Goal: Task Accomplishment & Management: Complete application form

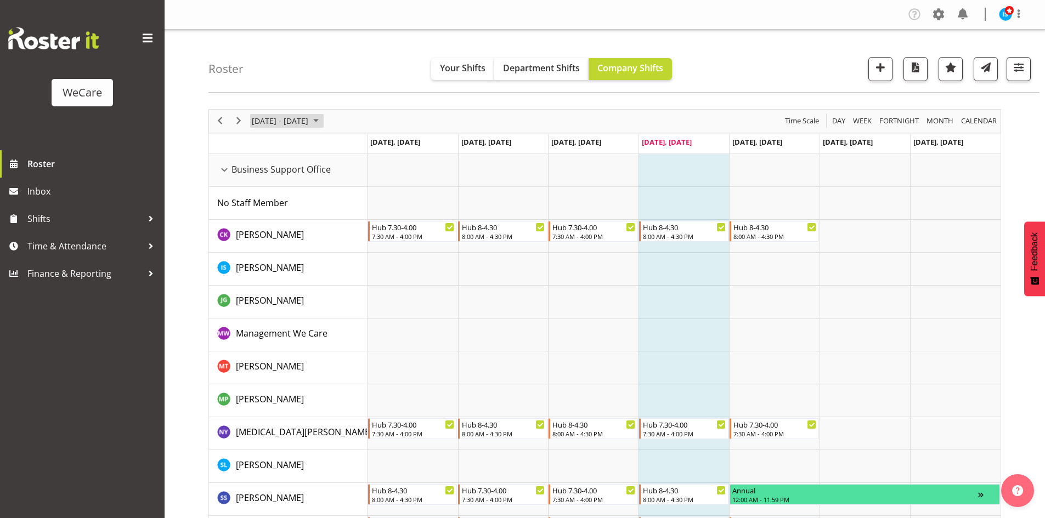
click at [305, 127] on span "September 15 - 21, 2025" at bounding box center [280, 121] width 59 height 14
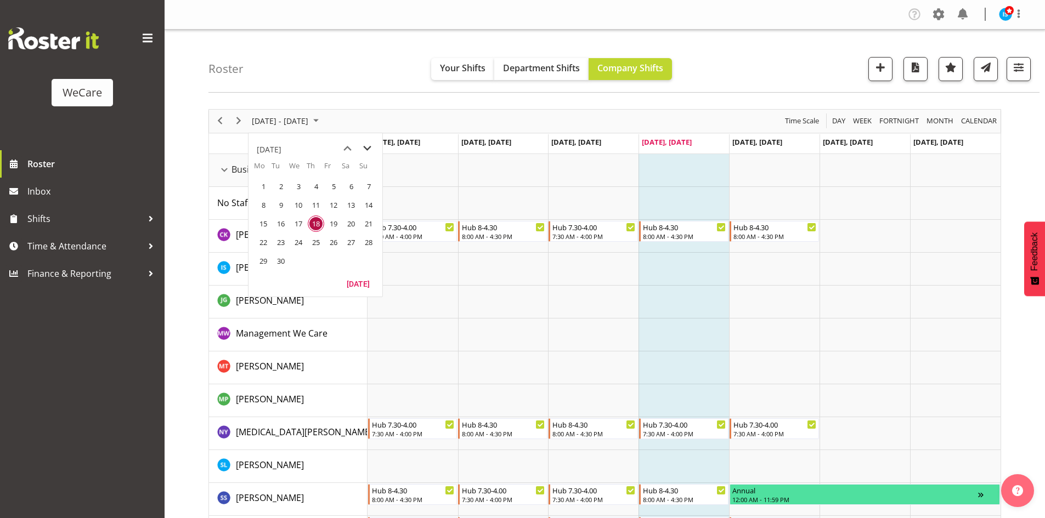
click at [369, 149] on span "next month" at bounding box center [367, 149] width 19 height 20
click at [328, 208] on span "10" at bounding box center [333, 205] width 16 height 16
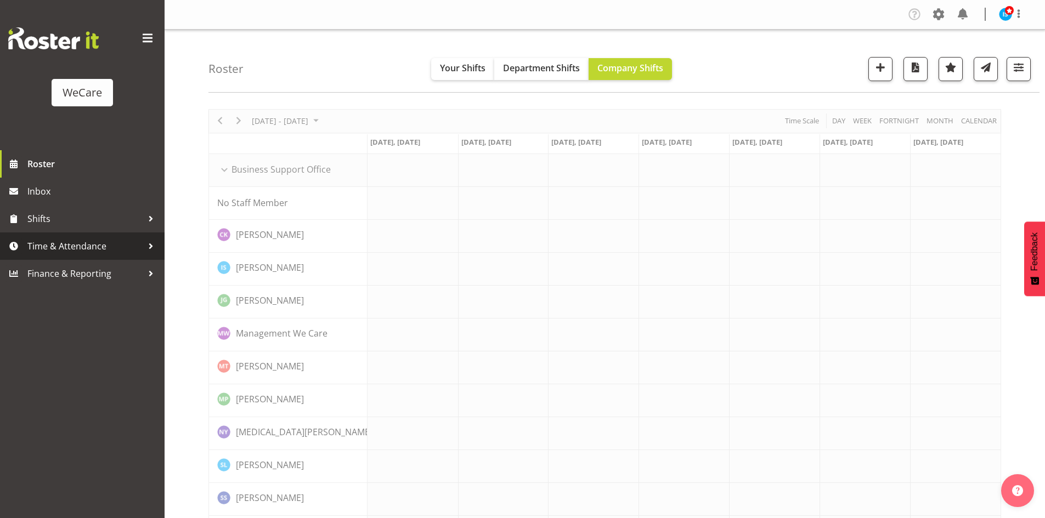
click at [100, 251] on span "Time & Attendance" at bounding box center [84, 246] width 115 height 16
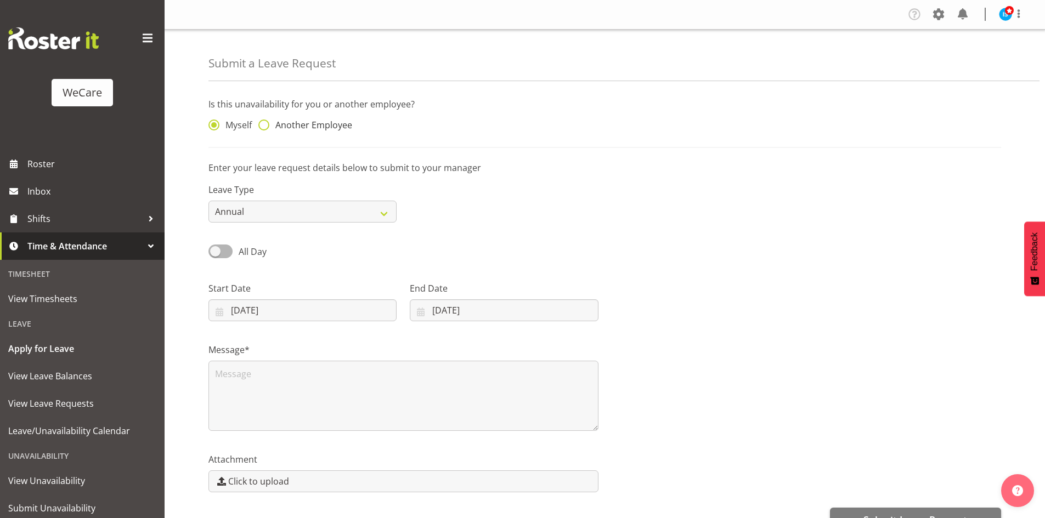
click at [337, 128] on span "Another Employee" at bounding box center [310, 125] width 83 height 11
click at [265, 128] on input "Another Employee" at bounding box center [261, 125] width 7 height 7
radio input "true"
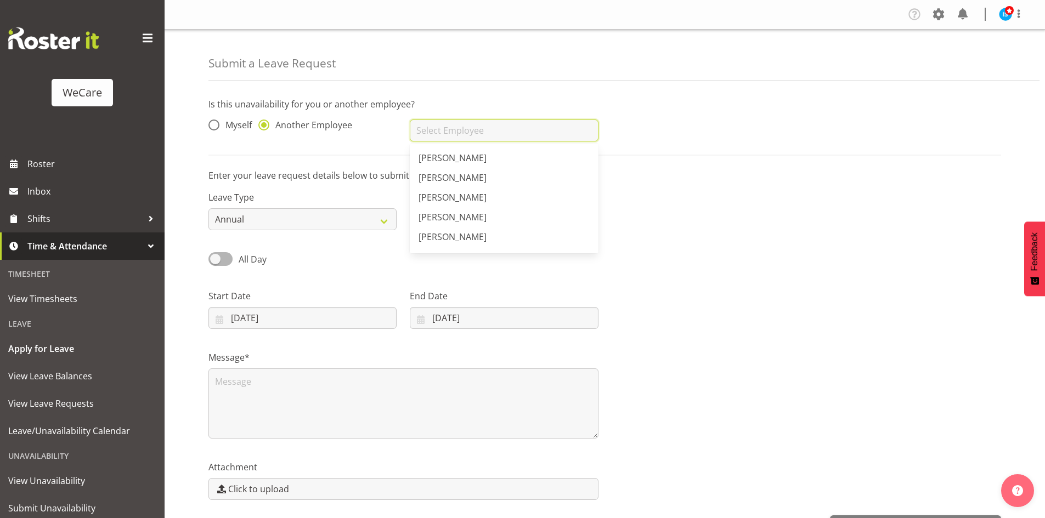
click at [529, 127] on input "text" at bounding box center [504, 131] width 188 height 22
click at [482, 236] on link "[PERSON_NAME]" at bounding box center [504, 239] width 188 height 20
type input "[PERSON_NAME]"
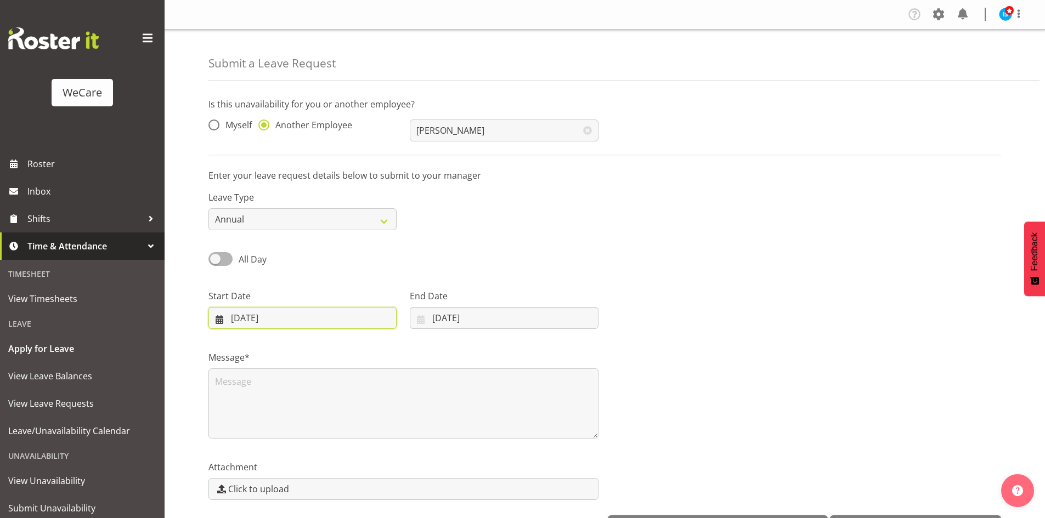
click at [235, 310] on input "18/09/2025" at bounding box center [302, 318] width 188 height 22
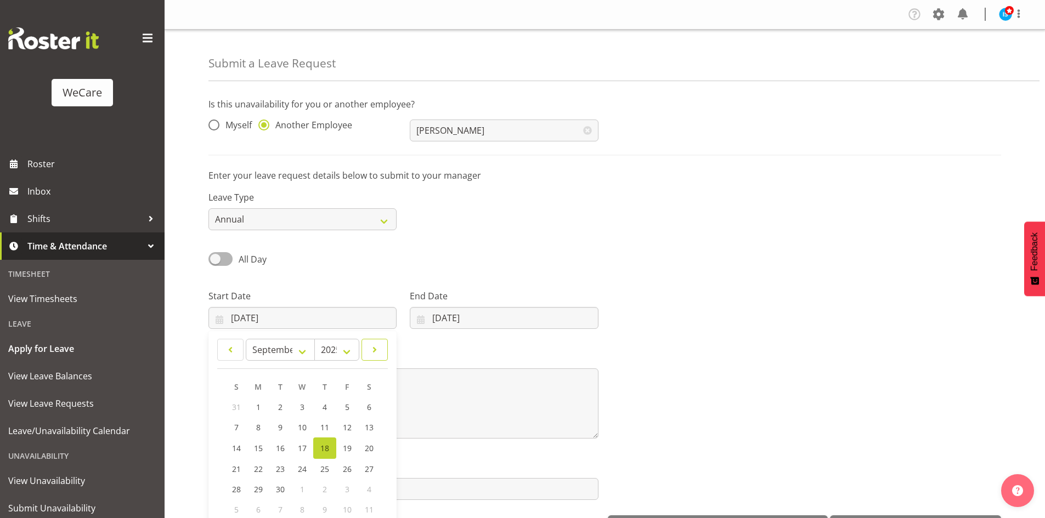
click at [371, 341] on link at bounding box center [374, 350] width 26 height 22
select select "9"
click at [349, 421] on link "10" at bounding box center [347, 427] width 22 height 20
type input "10/10/2025"
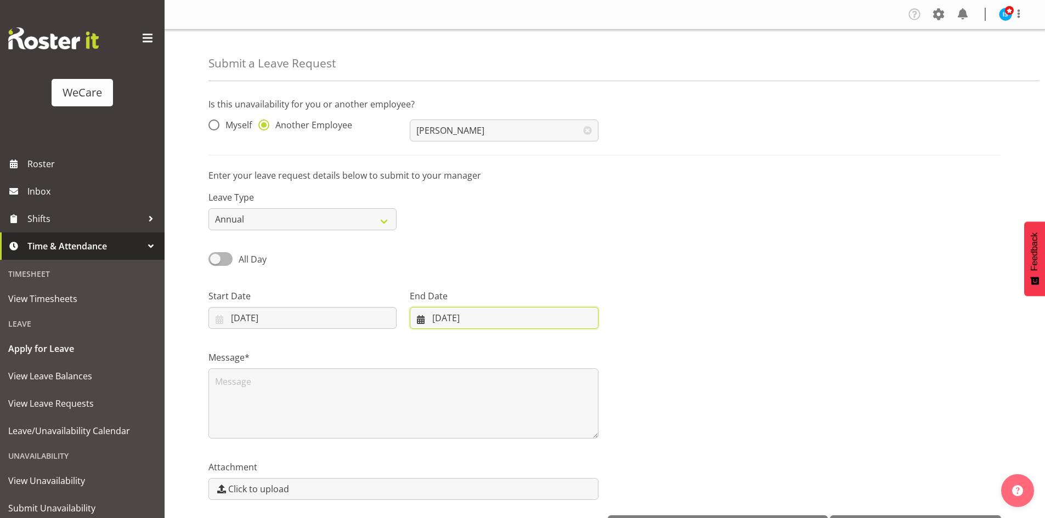
click at [444, 320] on input "18/09/2025" at bounding box center [504, 318] width 188 height 22
click at [570, 354] on link at bounding box center [562, 350] width 27 height 22
select select "9"
click at [548, 421] on link "10" at bounding box center [541, 427] width 22 height 20
type input "10/10/2025"
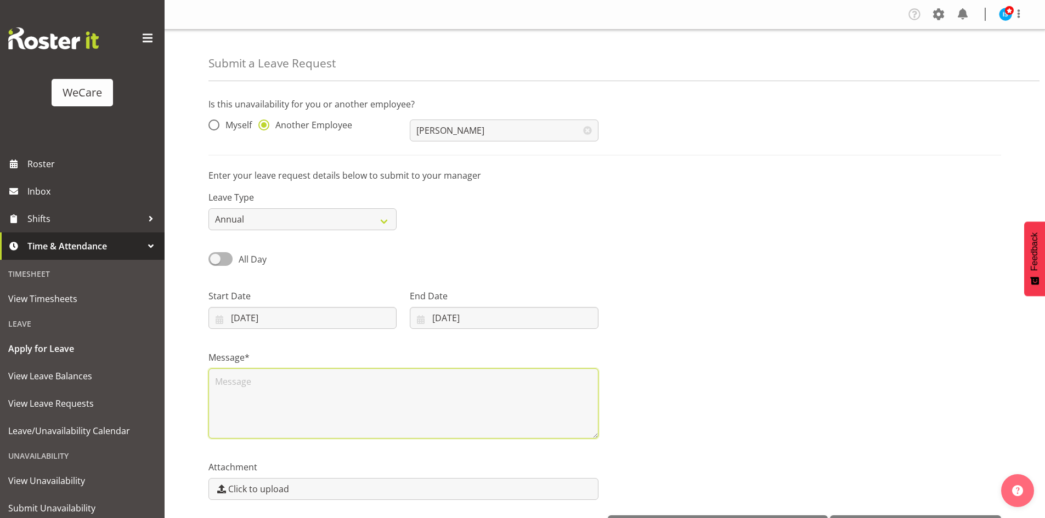
click at [422, 397] on textarea at bounding box center [403, 404] width 390 height 70
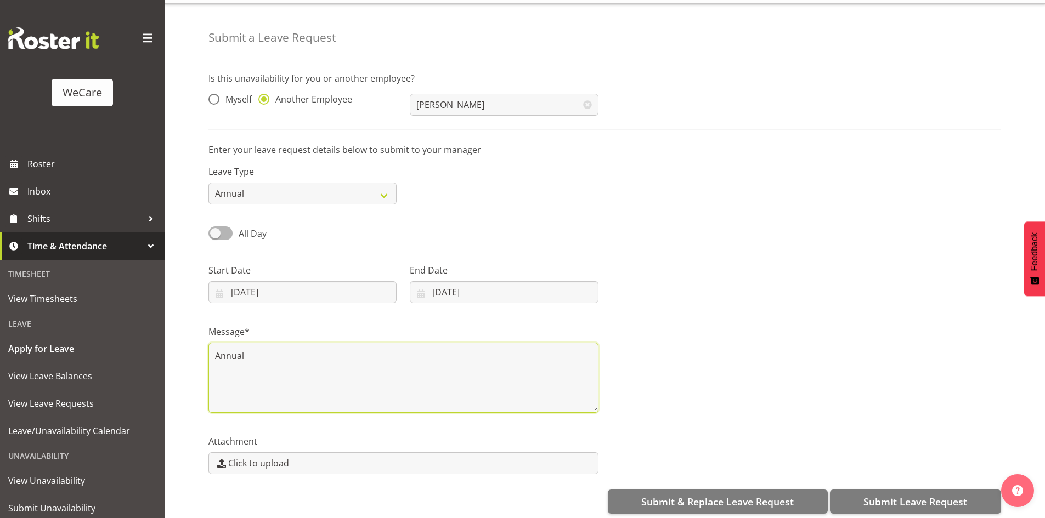
scroll to position [38, 0]
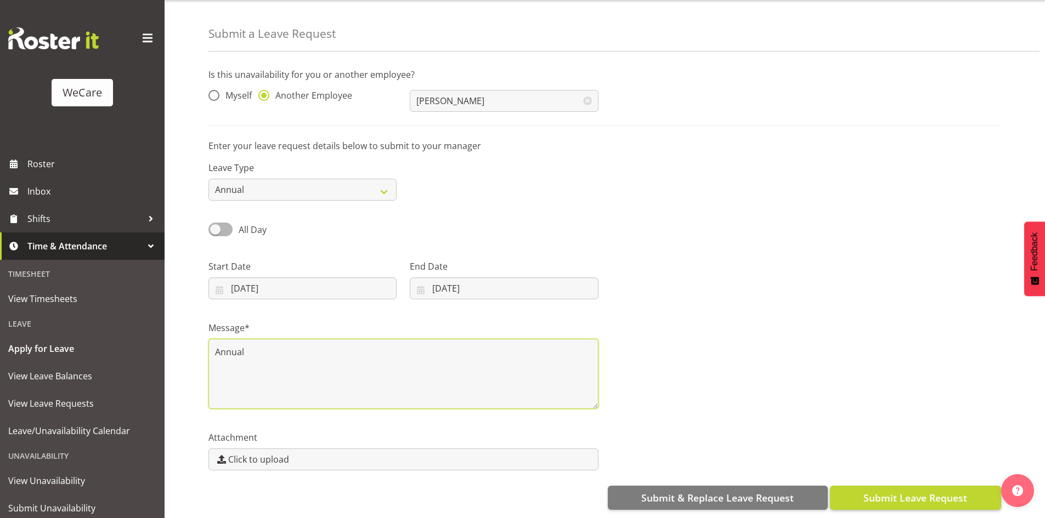
type textarea "Annual"
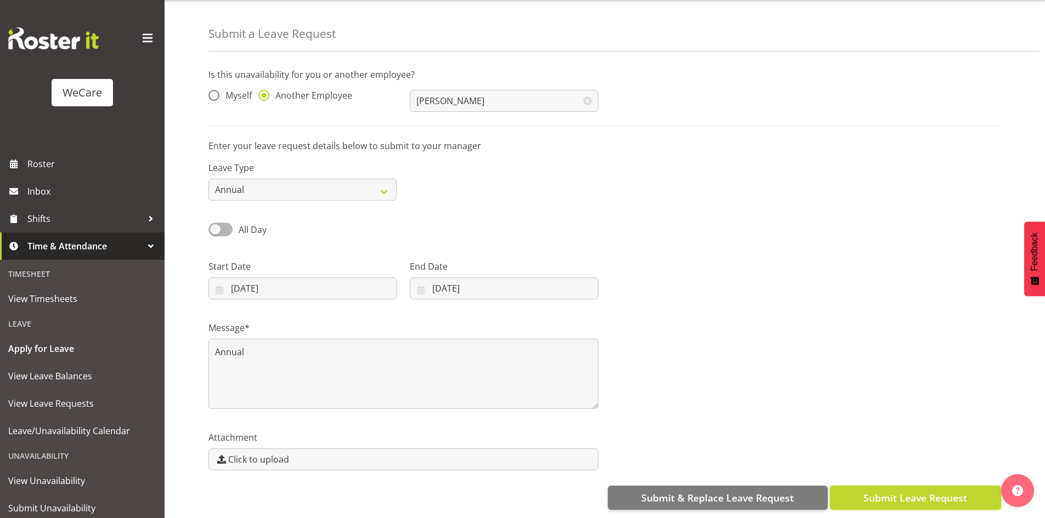
click at [913, 491] on span "Submit Leave Request" at bounding box center [915, 498] width 104 height 14
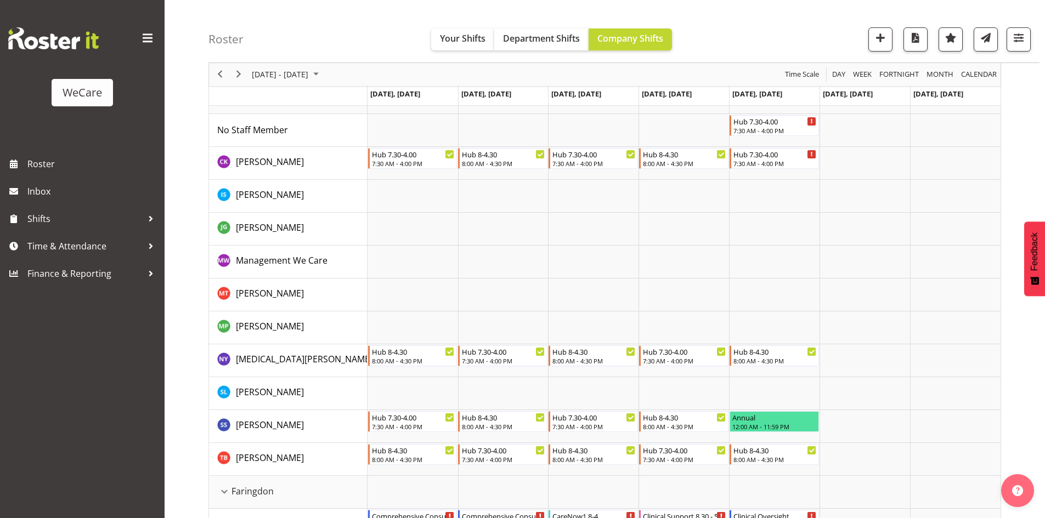
scroll to position [55, 0]
